Goal: Transaction & Acquisition: Purchase product/service

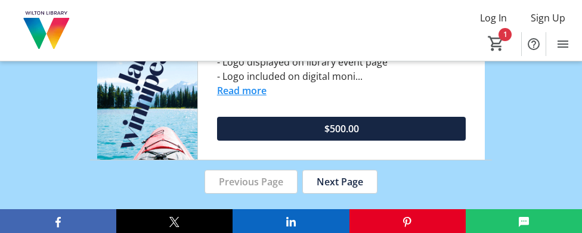
scroll to position [2625, 0]
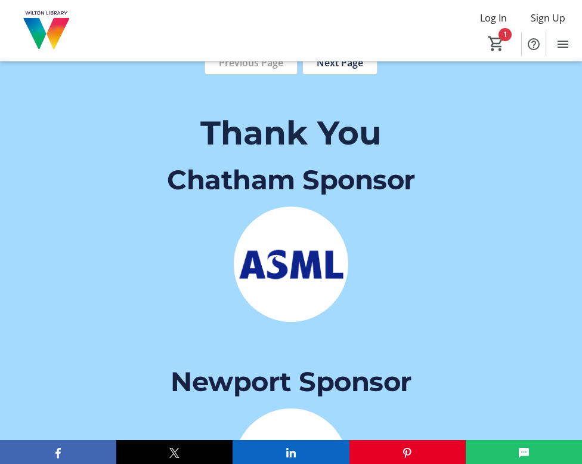
scroll to position [2446, 0]
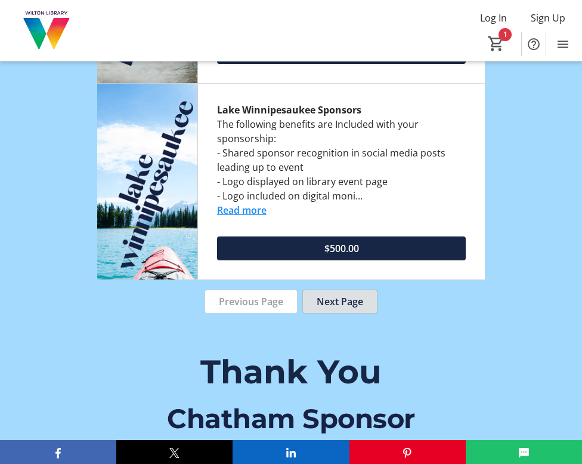
click at [335, 233] on span "Next Page" at bounding box center [340, 301] width 47 height 14
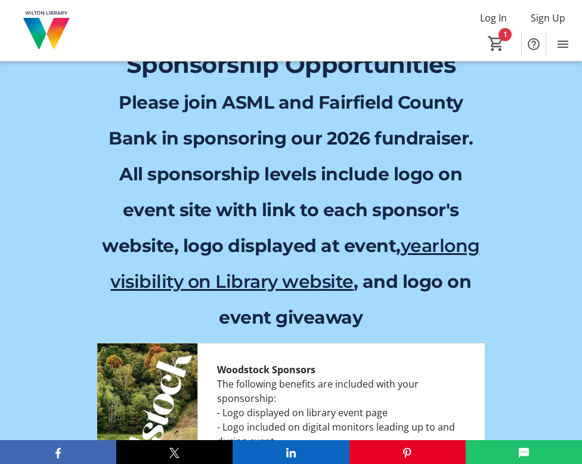
scroll to position [1506, 0]
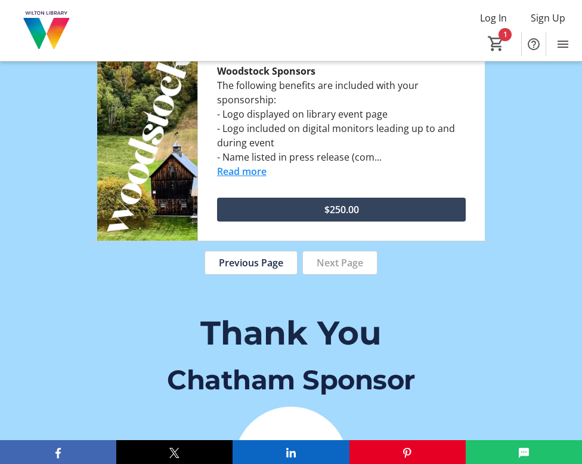
click at [344, 217] on span "$250.00" at bounding box center [342, 209] width 35 height 14
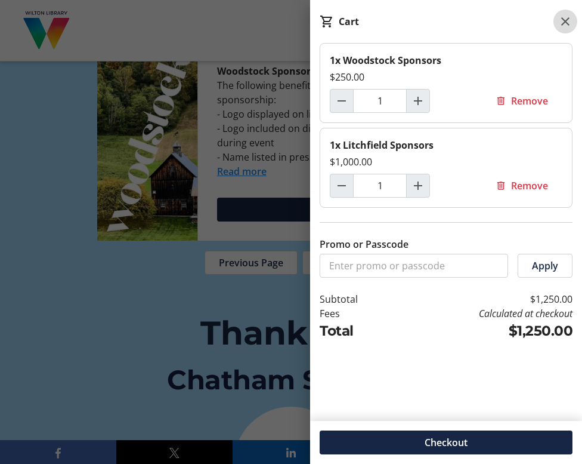
click at [563, 20] on mat-icon at bounding box center [565, 21] width 14 height 14
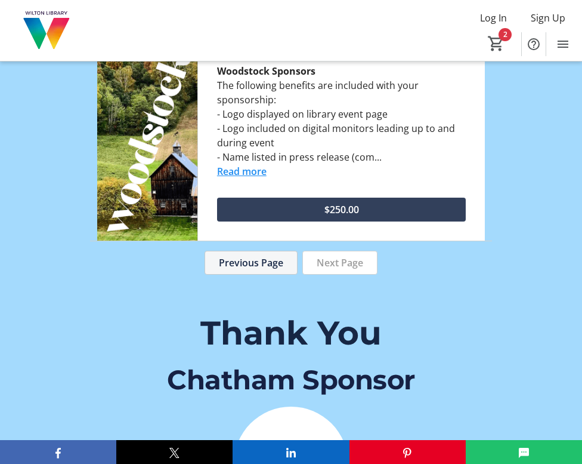
click at [248, 233] on span "Previous Page" at bounding box center [251, 262] width 64 height 14
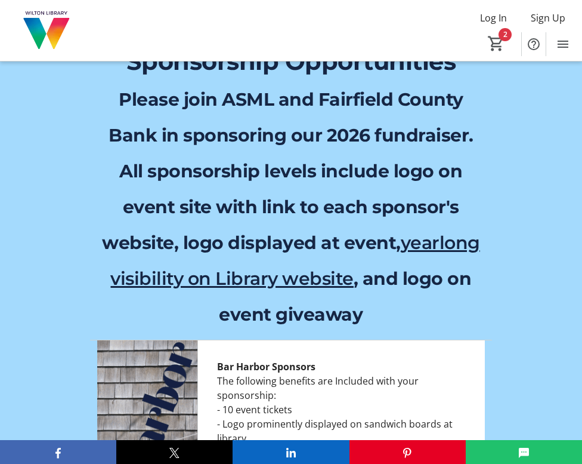
scroll to position [1208, 0]
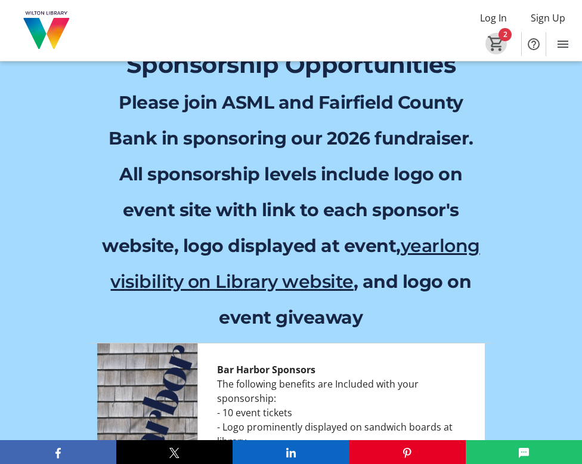
click at [503, 33] on span "Cart" at bounding box center [496, 43] width 21 height 21
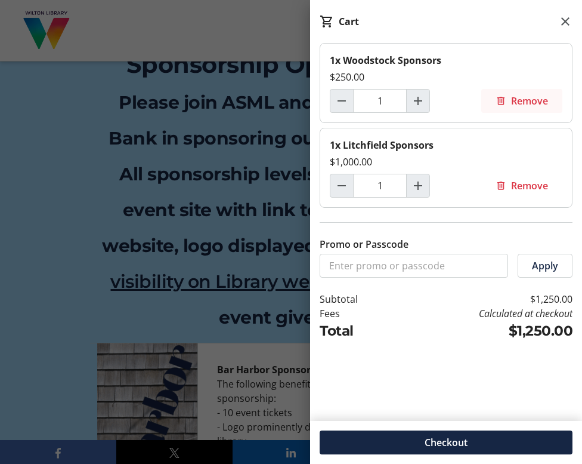
click at [527, 98] on span "Remove" at bounding box center [529, 101] width 37 height 14
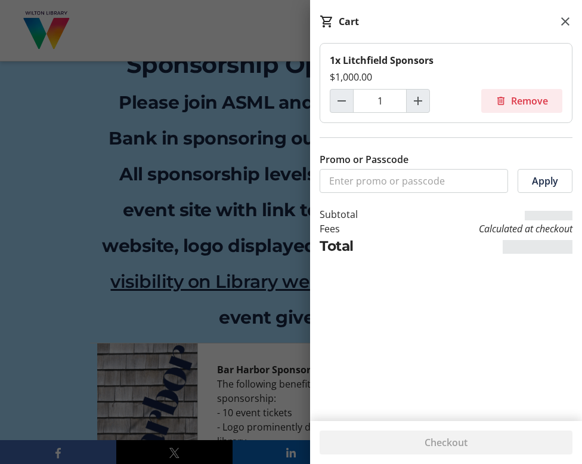
click at [527, 98] on span "Remove" at bounding box center [529, 101] width 37 height 14
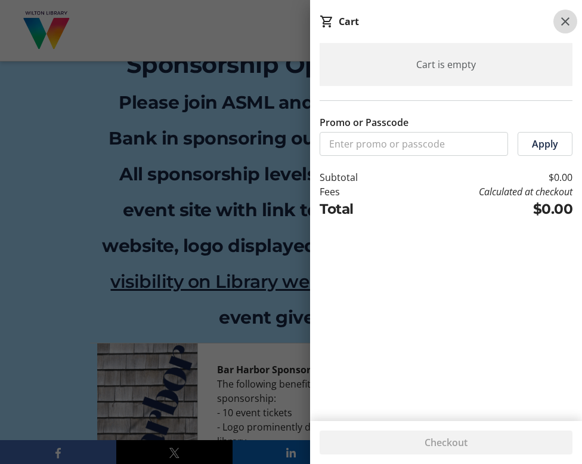
click at [566, 21] on mat-icon at bounding box center [565, 21] width 14 height 14
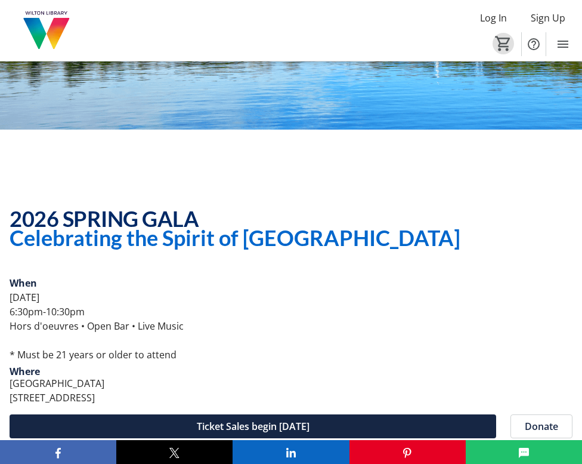
scroll to position [0, 0]
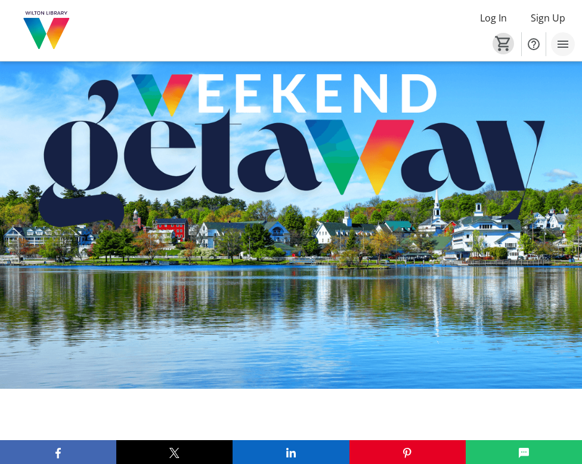
click at [564, 43] on mat-icon "Menu" at bounding box center [563, 44] width 14 height 14
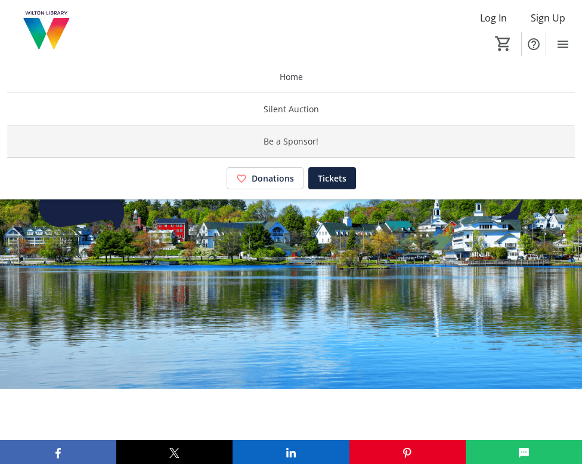
click at [307, 141] on span "Be a Sponsor!" at bounding box center [291, 141] width 55 height 13
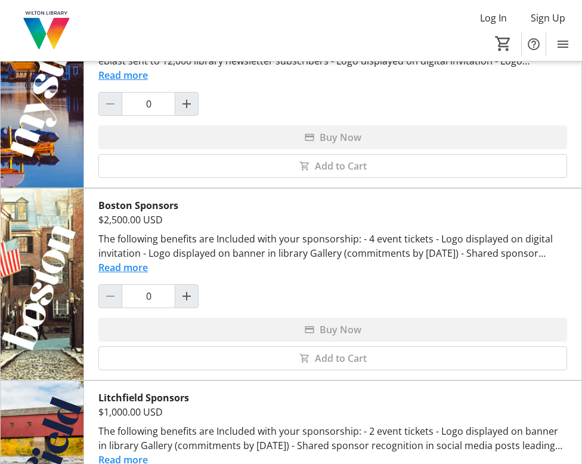
scroll to position [318, 0]
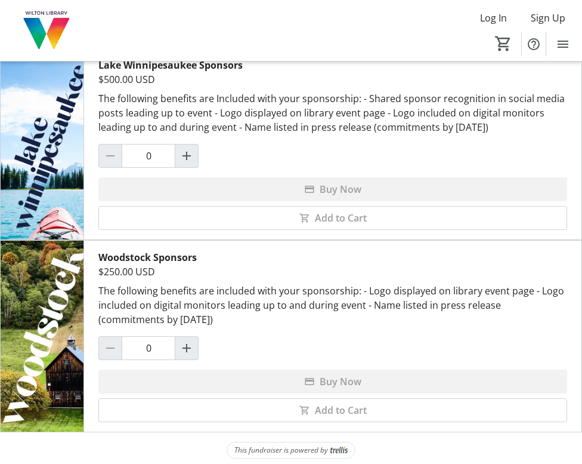
scroll to position [1034, 0]
